Goal: Task Accomplishment & Management: Use online tool/utility

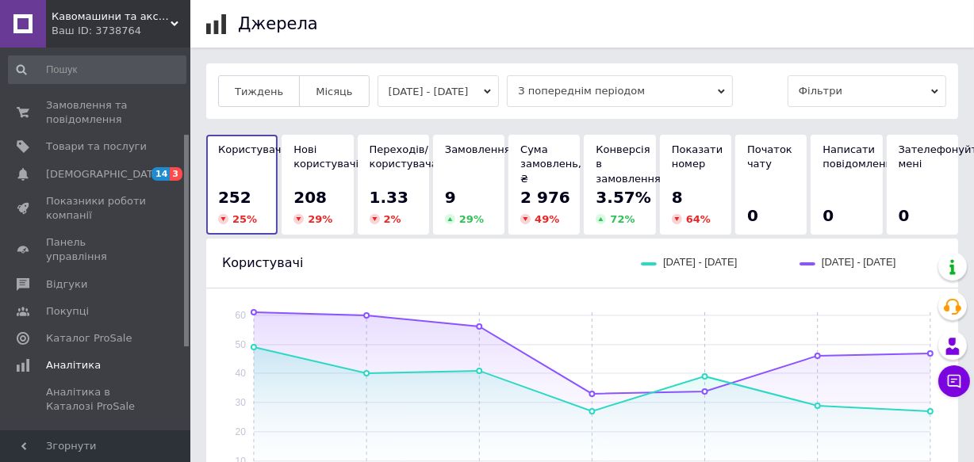
scroll to position [155, 0]
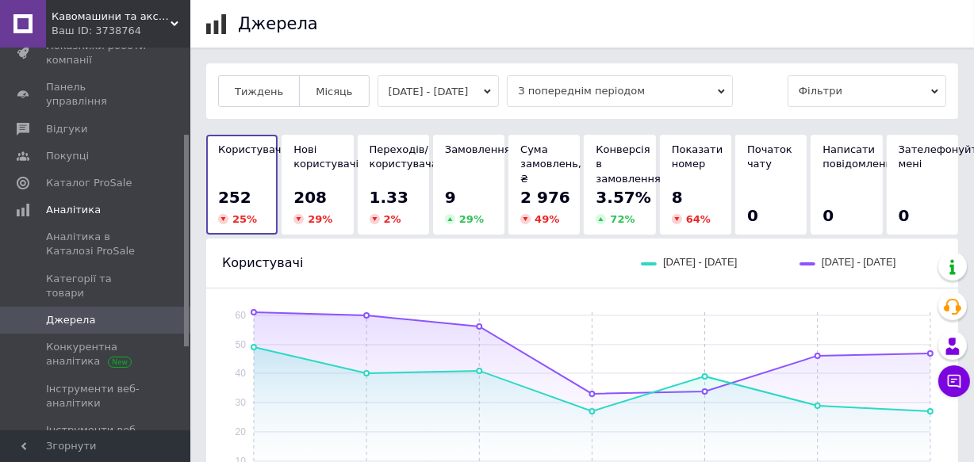
click at [174, 23] on icon at bounding box center [175, 24] width 8 height 8
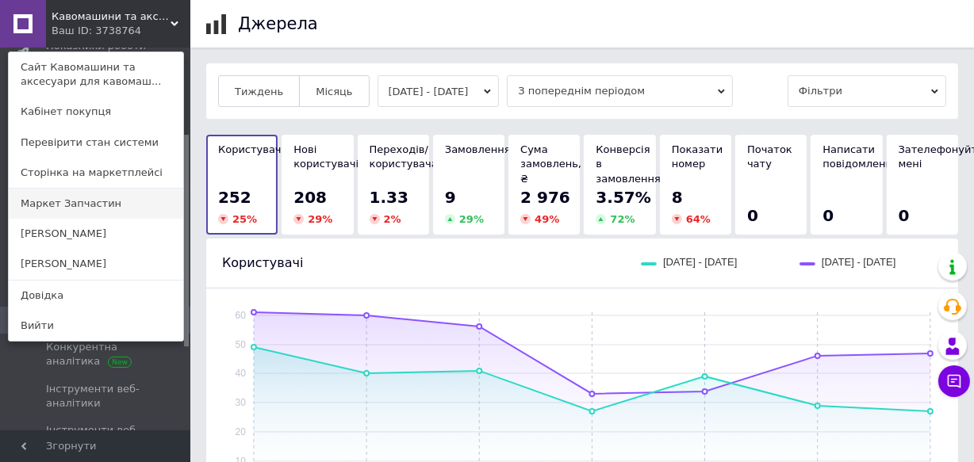
click at [105, 204] on link "Маркет Запчастин" at bounding box center [96, 204] width 174 height 30
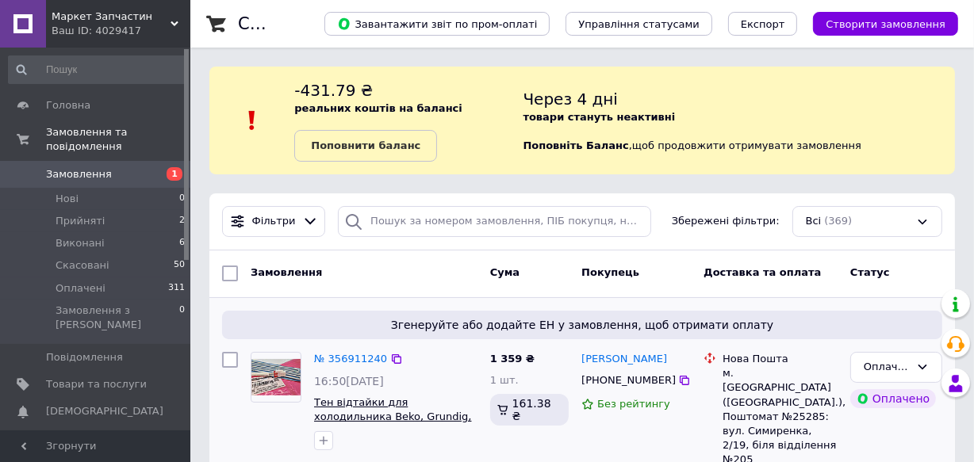
click at [407, 408] on span "Тен відтайки для холодильника Beko, Grundig, Cylinda, Arctic, [GEOGRAPHIC_DATA]" at bounding box center [393, 425] width 158 height 56
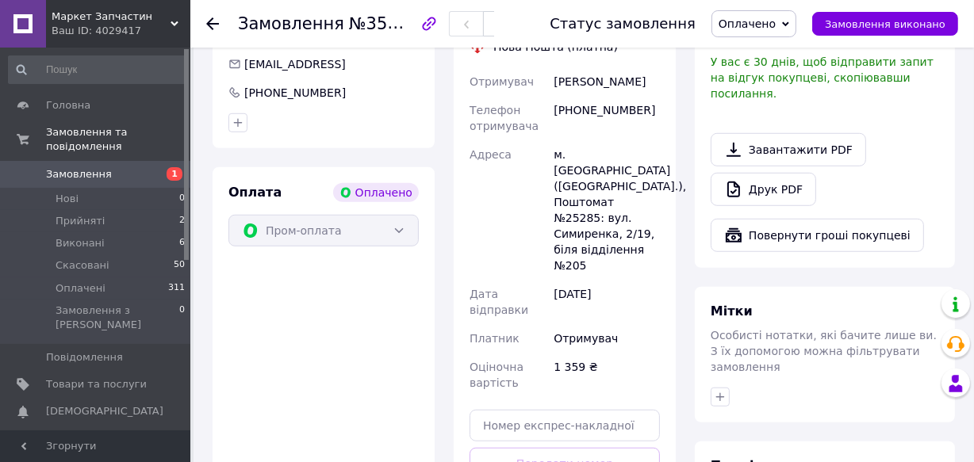
scroll to position [1064, 0]
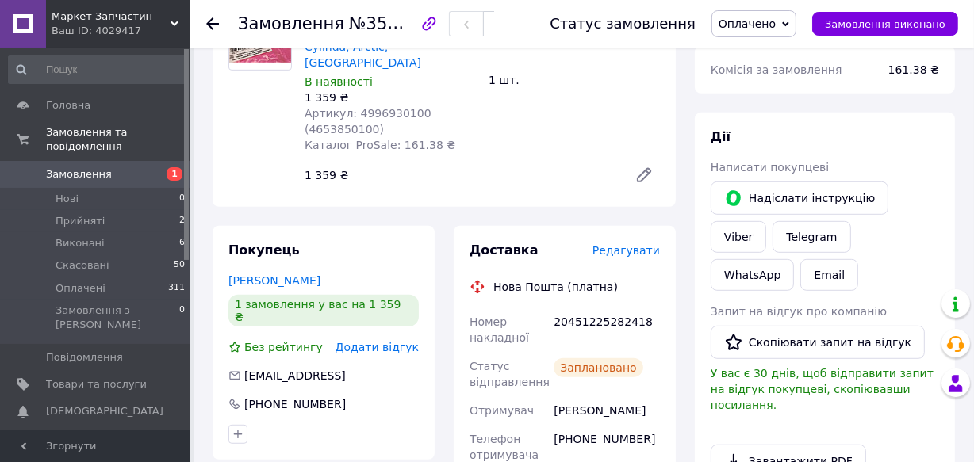
scroll to position [686, 0]
